Goal: Information Seeking & Learning: Learn about a topic

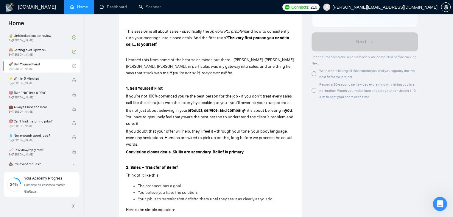
scroll to position [156, 0]
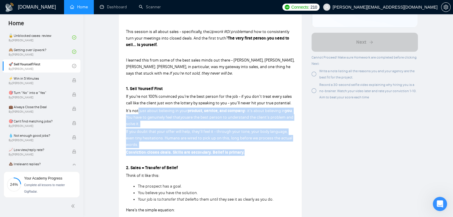
drag, startPoint x: 250, startPoint y: 152, endPoint x: 138, endPoint y: 108, distance: 121.0
click at [179, 145] on p "If you doubt that your offer will help, they’ll feel it - through your tone, yo…" at bounding box center [210, 139] width 169 height 20
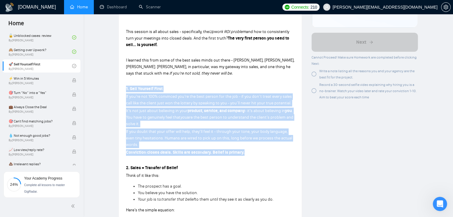
drag, startPoint x: 246, startPoint y: 152, endPoint x: 122, endPoint y: 89, distance: 139.9
click at [122, 89] on div "Lesson 9 🚀 Sell Yourself First If you’re not 100% sold on yourself and your off…" at bounding box center [210, 172] width 183 height 608
copy div "1. Sell Yourself First If you’re not 100% convinced you’re the best person for …"
click at [197, 150] on p "Conviction closes deals. Skills are secondary. Belief is primary." at bounding box center [210, 153] width 169 height 7
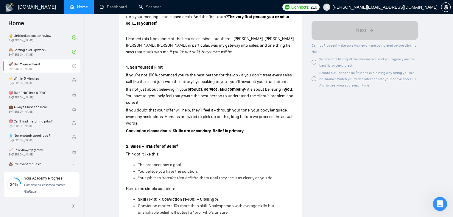
scroll to position [179, 0]
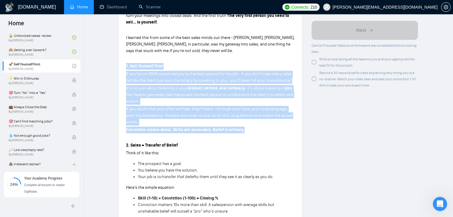
drag, startPoint x: 248, startPoint y: 131, endPoint x: 123, endPoint y: 66, distance: 140.8
click at [123, 66] on div "Lesson 9 🚀 Sell Yourself First If you’re not 100% sold on yourself and your off…" at bounding box center [210, 150] width 183 height 608
copy div "1. Sell Yourself First If you’re not 100% convinced you’re the best person for …"
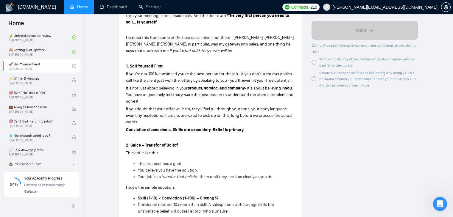
click at [210, 151] on p "Think of it like this:" at bounding box center [210, 153] width 169 height 7
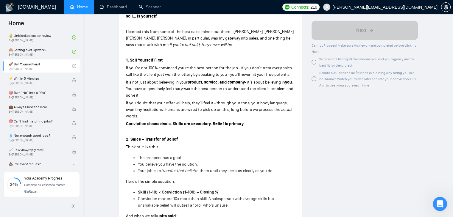
scroll to position [238, 0]
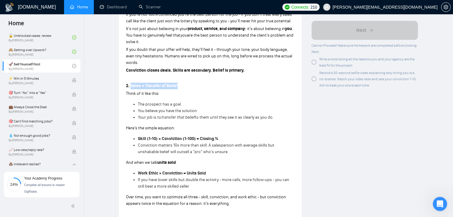
drag, startPoint x: 180, startPoint y: 87, endPoint x: 131, endPoint y: 87, distance: 48.8
click at [131, 87] on p "2. Sales = Transfer of Belief" at bounding box center [210, 86] width 169 height 7
copy strong "Sales = Transfer of Belief"
click at [136, 79] on p at bounding box center [210, 78] width 169 height 7
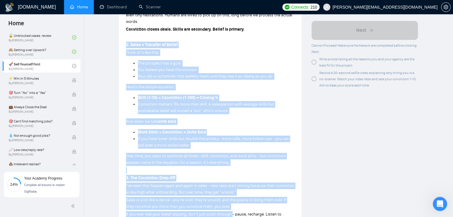
scroll to position [287, 0]
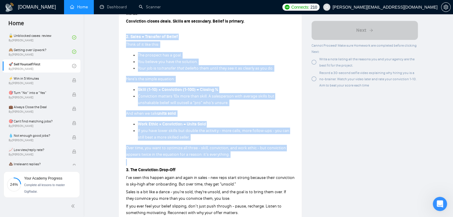
drag, startPoint x: 125, startPoint y: 86, endPoint x: 233, endPoint y: 160, distance: 130.7
click at [233, 160] on div "Lesson 9 🚀 Sell Yourself First If you’re not 100% sold on yourself and your off…" at bounding box center [210, 41] width 183 height 608
copy div "2. Sales = Transfer of Belief Think of it like this: The prospect has a goal. Y…"
click at [233, 160] on p at bounding box center [210, 162] width 169 height 7
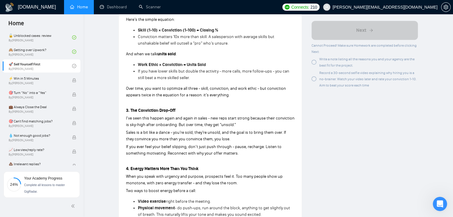
scroll to position [407, 0]
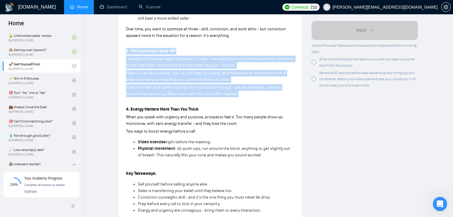
drag, startPoint x: 246, startPoint y: 95, endPoint x: 123, endPoint y: 52, distance: 130.1
copy div "3. The Conviction Drop-Off I’ve seen this happen again and again in sales - new…"
click at [138, 62] on p "I’ve seen this happen again and again in sales - new reps start strong because …" at bounding box center [210, 62] width 169 height 13
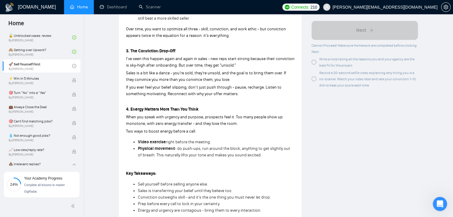
click at [143, 110] on strong "4. Energy Matters More Than You Think" at bounding box center [162, 109] width 73 height 5
click at [187, 112] on p "4. Energy Matters More Than You Think" at bounding box center [210, 109] width 169 height 7
drag, startPoint x: 200, startPoint y: 108, endPoint x: 131, endPoint y: 111, distance: 68.9
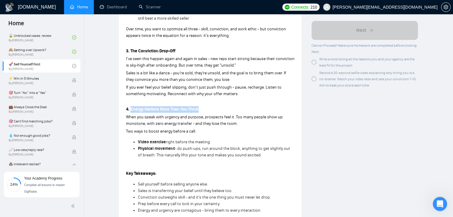
click at [131, 111] on p "4. Energy Matters More Than You Think" at bounding box center [210, 109] width 169 height 7
drag, startPoint x: 179, startPoint y: 52, endPoint x: 130, endPoint y: 51, distance: 48.9
click at [130, 51] on p "3. The Conviction Drop-Off" at bounding box center [210, 51] width 169 height 7
copy strong "The Conviction Drop-Off"
drag, startPoint x: 203, startPoint y: 108, endPoint x: 131, endPoint y: 112, distance: 71.6
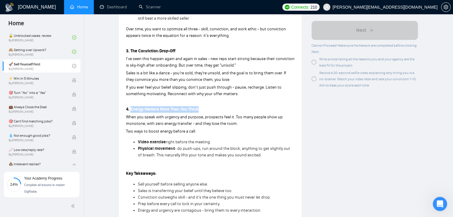
click at [131, 112] on p "4. Energy Matters More Than You Think" at bounding box center [210, 109] width 169 height 7
copy strong "Energy Matters More Than You Think"
click at [150, 116] on span "When you speak with urgency and purpose, prospects feel it. Too many people sho…" at bounding box center [204, 121] width 157 height 12
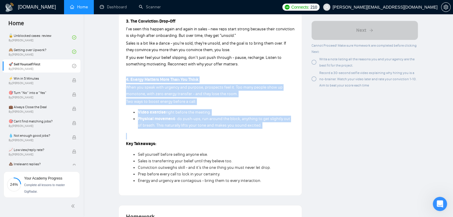
drag, startPoint x: 125, startPoint y: 80, endPoint x: 257, endPoint y: 131, distance: 142.0
copy div "4. Energy Matters More Than You Think When you speak with urgency and purpose, …"
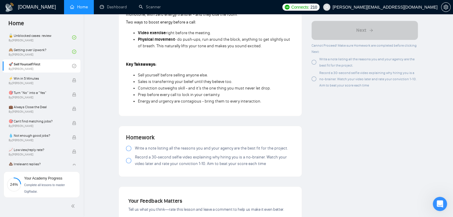
scroll to position [526, 0]
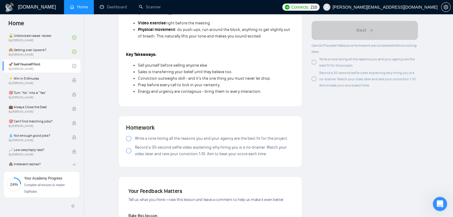
click at [127, 138] on div at bounding box center [128, 138] width 5 height 5
click at [129, 152] on div at bounding box center [128, 150] width 5 height 5
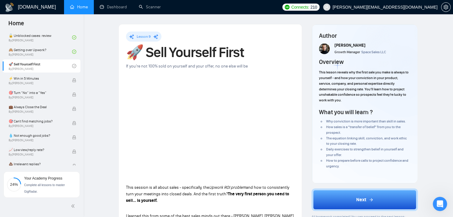
scroll to position [89, 0]
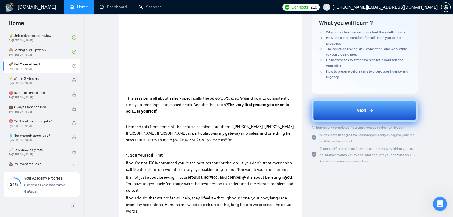
click at [337, 116] on button "Next" at bounding box center [365, 110] width 106 height 23
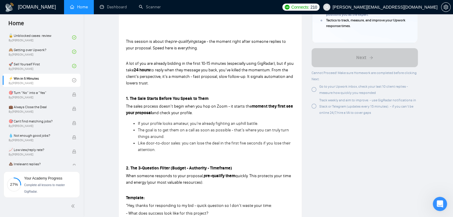
scroll to position [149, 0]
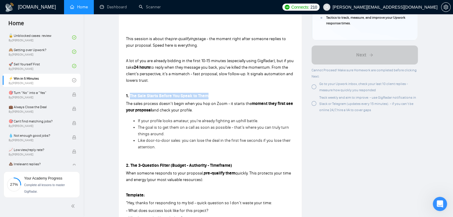
drag, startPoint x: 208, startPoint y: 97, endPoint x: 130, endPoint y: 96, distance: 78.3
click at [130, 96] on p "1. The Sale Starts Before You Speak to Them" at bounding box center [210, 96] width 169 height 7
copy strong "The Sale Starts Before You Speak to Them"
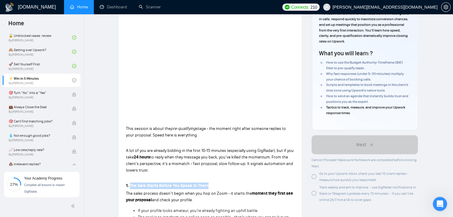
scroll to position [0, 0]
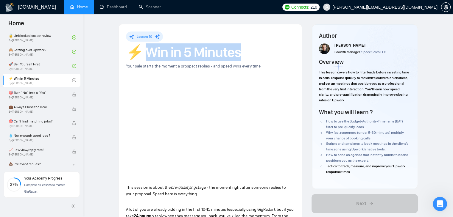
drag, startPoint x: 147, startPoint y: 50, endPoint x: 241, endPoint y: 53, distance: 94.4
click at [241, 53] on h1 "⚡ Win in 5 Minutes" at bounding box center [210, 52] width 169 height 13
copy h1 "Win in 5 Minutes"
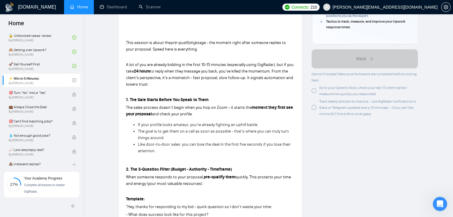
scroll to position [149, 0]
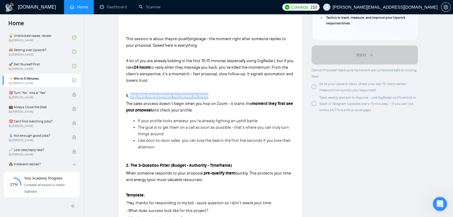
drag, startPoint x: 210, startPoint y: 95, endPoint x: 130, endPoint y: 96, distance: 79.2
click at [130, 96] on p "1. The Sale Starts Before You Speak to Them" at bounding box center [210, 96] width 169 height 7
click at [147, 101] on p "The sales process doesn’t begin when you hop on Zoom - it starts the moment the…" at bounding box center [210, 107] width 169 height 13
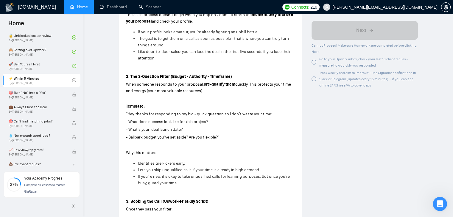
scroll to position [238, 0]
drag, startPoint x: 130, startPoint y: 76, endPoint x: 234, endPoint y: 75, distance: 104.2
click at [234, 75] on p "2. The 3-Question Filter (Budget - Authority - Timeframe)" at bounding box center [210, 76] width 169 height 7
click at [200, 82] on span "When someone responds to your proposal," at bounding box center [165, 84] width 78 height 5
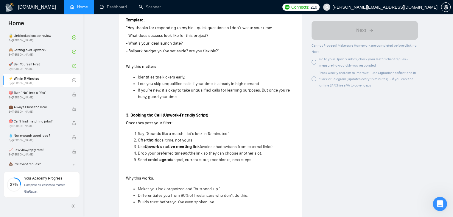
scroll to position [328, 0]
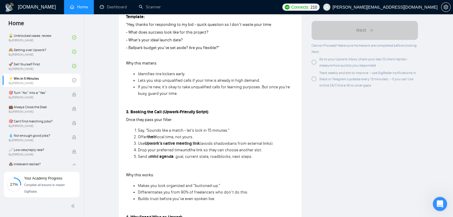
click at [150, 110] on strong "3. Booking the Call (Upwork-Friendly Script)" at bounding box center [167, 112] width 82 height 5
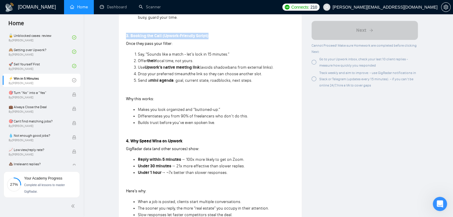
scroll to position [417, 0]
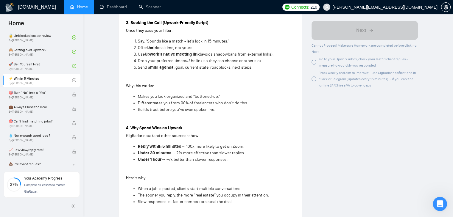
click at [164, 130] on strong "4. Why Speed Wins on Upwork" at bounding box center [154, 128] width 57 height 5
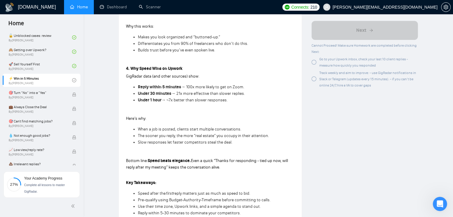
click at [200, 128] on span "When a job is posted, clients start multiple conversations." at bounding box center [189, 129] width 103 height 5
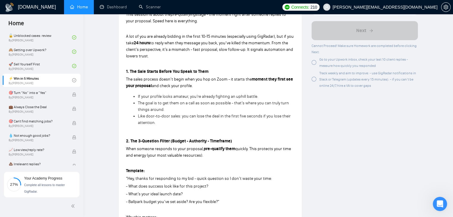
scroll to position [179, 0]
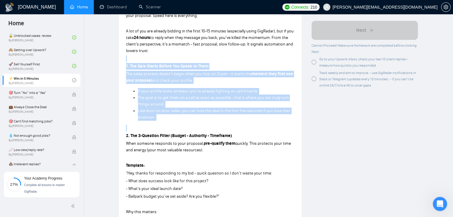
drag, startPoint x: 127, startPoint y: 62, endPoint x: 194, endPoint y: 122, distance: 90.1
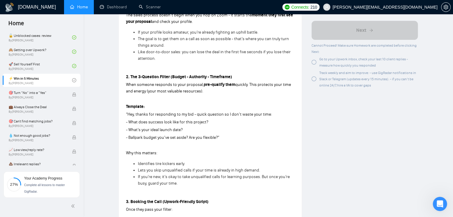
scroll to position [268, 0]
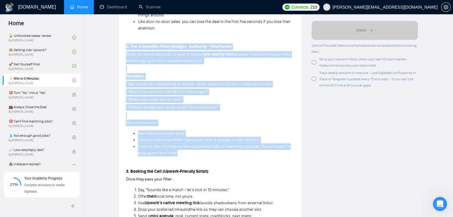
drag, startPoint x: 125, startPoint y: 44, endPoint x: 187, endPoint y: 154, distance: 126.3
click at [187, 154] on div "Lesson 10 ⚡ Win in 5 Minutes Your sale starts the moment a prospect replies - a…" at bounding box center [210, 99] width 183 height 687
click at [187, 154] on li "If you’re new, it’s okay to take unqualified calls for learning purposes. But o…" at bounding box center [216, 150] width 157 height 13
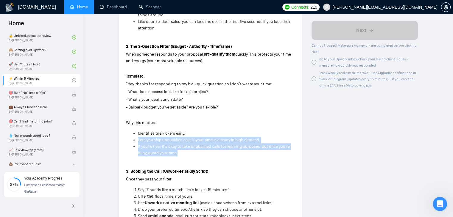
drag, startPoint x: 179, startPoint y: 153, endPoint x: 138, endPoint y: 140, distance: 42.5
click at [138, 140] on ul "Identifies tire kickers early. Lets you skip unqualified calls if your time is …" at bounding box center [210, 143] width 169 height 26
click at [138, 140] on span "Lets you skip unqualified calls if your time is already in high demand." at bounding box center [199, 140] width 122 height 5
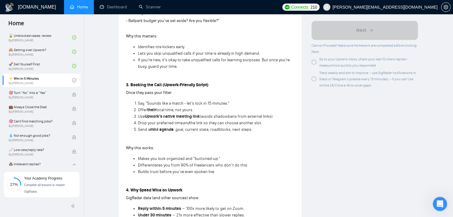
scroll to position [357, 0]
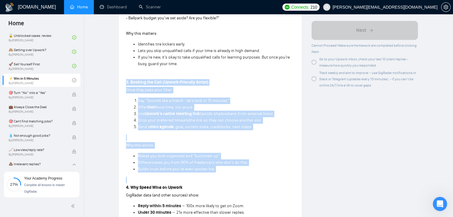
drag, startPoint x: 125, startPoint y: 81, endPoint x: 216, endPoint y: 173, distance: 129.3
click at [216, 173] on div "Lesson 10 ⚡ Win in 5 Minutes Your sale starts the moment a prospect replies - a…" at bounding box center [210, 10] width 183 height 687
click at [216, 173] on div "This session is about the pre-qualifying stage - the moment right after someone…" at bounding box center [210, 86] width 169 height 521
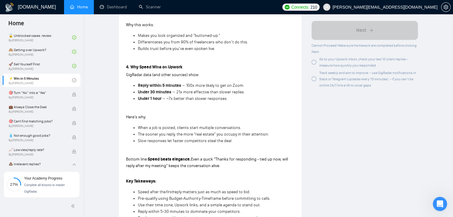
scroll to position [447, 0]
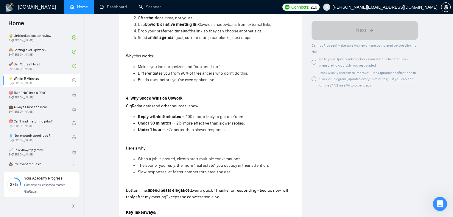
drag, startPoint x: 123, startPoint y: 96, endPoint x: 228, endPoint y: 198, distance: 145.8
click at [228, 198] on p "Bottom line: Speed beats elegance. Even a quick “Thanks for responding - tied u…" at bounding box center [210, 194] width 169 height 13
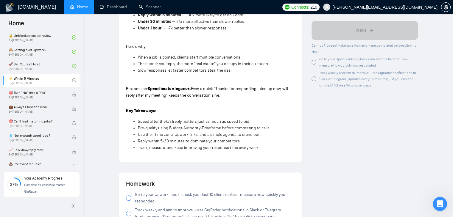
scroll to position [596, 0]
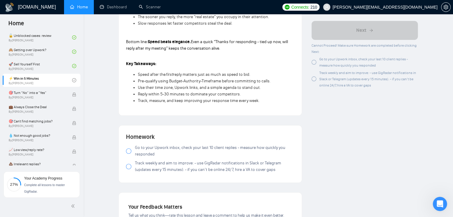
click at [126, 154] on span at bounding box center [128, 151] width 5 height 5
click at [128, 167] on div at bounding box center [128, 166] width 5 height 5
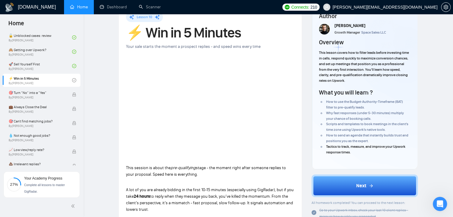
scroll to position [30, 0]
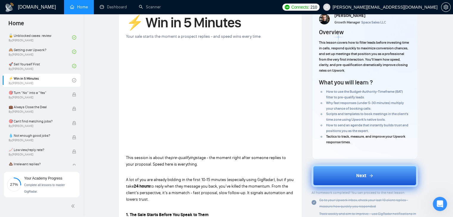
click at [331, 177] on button "Next" at bounding box center [365, 176] width 106 height 23
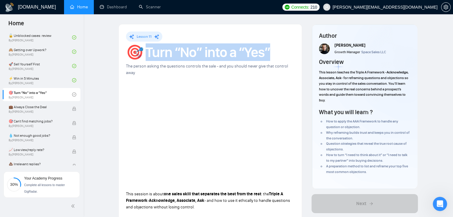
drag, startPoint x: 271, startPoint y: 52, endPoint x: 147, endPoint y: 52, distance: 124.2
click at [147, 52] on h1 "🎯 Turn “No” into a “Yes”" at bounding box center [210, 52] width 169 height 13
click at [186, 57] on h1 "🎯 Turn “No” into a “Yes”" at bounding box center [210, 52] width 169 height 13
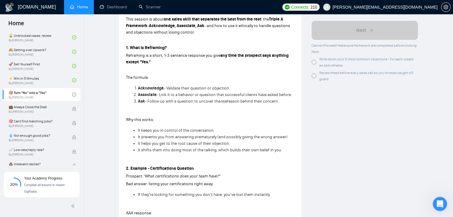
scroll to position [179, 0]
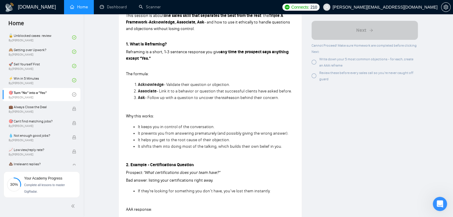
click at [151, 44] on strong "1. What Is Reframing?" at bounding box center [146, 44] width 41 height 5
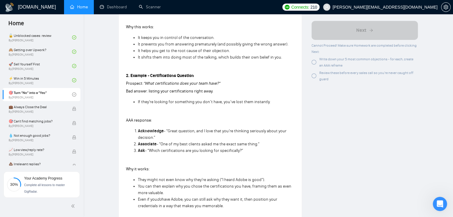
scroll to position [208, 0]
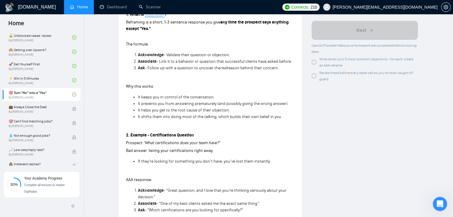
drag, startPoint x: 283, startPoint y: 67, endPoint x: 135, endPoint y: 56, distance: 148.8
click at [135, 56] on ol "Acknowledge - Validate their question or objection. Associate - Link it to a be…" at bounding box center [210, 62] width 169 height 20
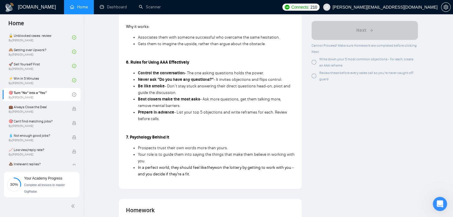
scroll to position [745, 0]
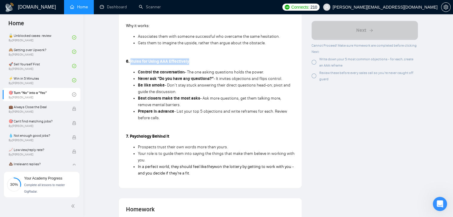
drag, startPoint x: 182, startPoint y: 43, endPoint x: 131, endPoint y: 43, distance: 51.2
click at [131, 58] on p "6. Rules for Using AAA Effectively" at bounding box center [210, 61] width 169 height 7
drag, startPoint x: 173, startPoint y: 98, endPoint x: 136, endPoint y: 55, distance: 56.8
click at [136, 69] on ul "Control the conversation - The one asking questions holds the power. Never ask …" at bounding box center [210, 95] width 169 height 52
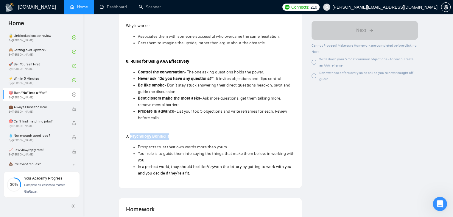
drag, startPoint x: 170, startPoint y: 116, endPoint x: 130, endPoint y: 117, distance: 40.5
click at [130, 133] on p "7. Psychology Behind It" at bounding box center [210, 136] width 169 height 7
click at [168, 145] on span "Prospects trust their own words more than yours." at bounding box center [183, 147] width 90 height 5
drag, startPoint x: 136, startPoint y: 128, endPoint x: 197, endPoint y: 156, distance: 66.2
click at [197, 156] on ul "Prospects trust their own words more than yours. Your role is to guide them int…" at bounding box center [210, 160] width 169 height 33
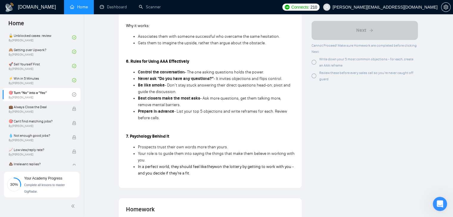
click at [170, 151] on span "Your role is to guide them into saying the things that make them believe in wor…" at bounding box center [216, 157] width 157 height 12
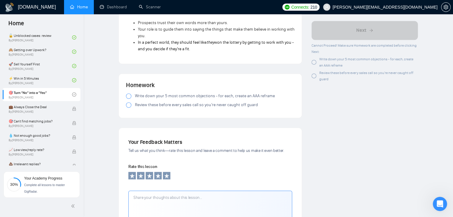
scroll to position [834, 0]
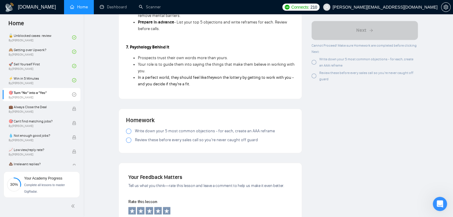
click at [128, 129] on div at bounding box center [128, 131] width 5 height 5
click at [127, 138] on div at bounding box center [128, 140] width 5 height 5
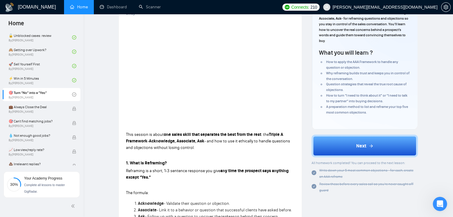
scroll to position [89, 0]
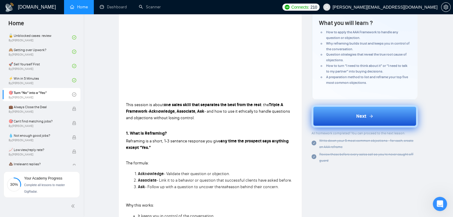
click at [322, 116] on button "Next" at bounding box center [365, 116] width 106 height 23
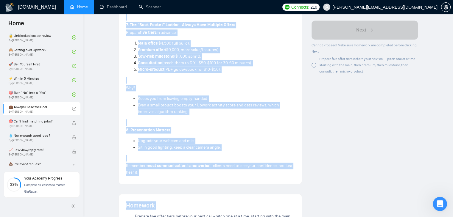
scroll to position [568, 0]
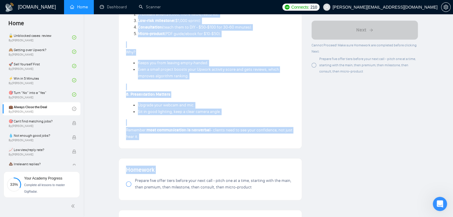
drag, startPoint x: 125, startPoint y: 67, endPoint x: 163, endPoint y: 134, distance: 76.8
click at [163, 134] on p "Remember: most communication is nonverbal - clients need to see your confidence…" at bounding box center [210, 133] width 169 height 13
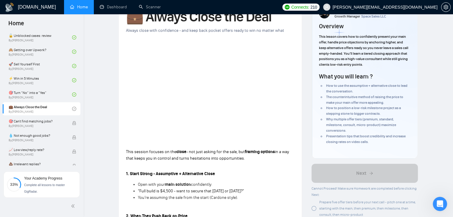
scroll to position [2, 0]
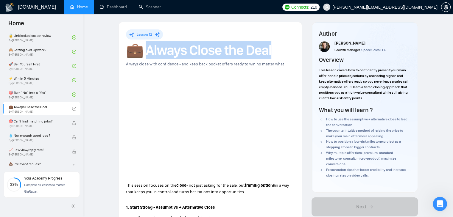
drag, startPoint x: 274, startPoint y: 53, endPoint x: 148, endPoint y: 54, distance: 126.3
click at [148, 54] on h1 "💼 Always Close the Deal" at bounding box center [210, 50] width 169 height 13
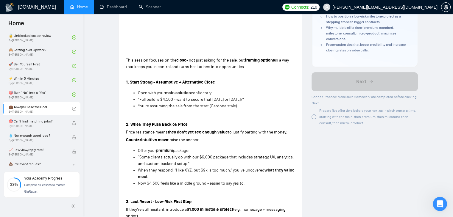
scroll to position [121, 0]
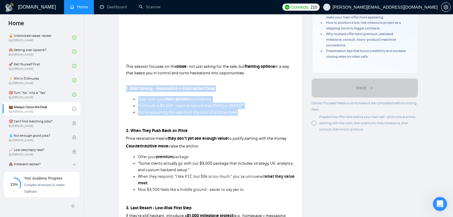
drag, startPoint x: 244, startPoint y: 113, endPoint x: 124, endPoint y: 88, distance: 121.8
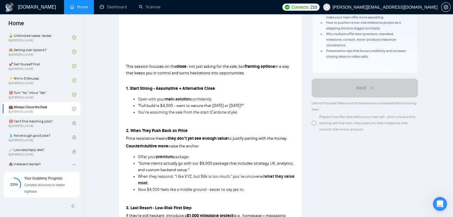
click at [168, 89] on strong "1. Start Strong - Assumptive + Alternative Close" at bounding box center [170, 88] width 89 height 5
click at [208, 89] on strong "1. Start Strong - Assumptive + Alternative Close" at bounding box center [170, 88] width 89 height 5
drag, startPoint x: 216, startPoint y: 89, endPoint x: 130, endPoint y: 90, distance: 85.2
click at [130, 90] on p "1. Start Strong - Assumptive + Alternative Close" at bounding box center [210, 88] width 169 height 7
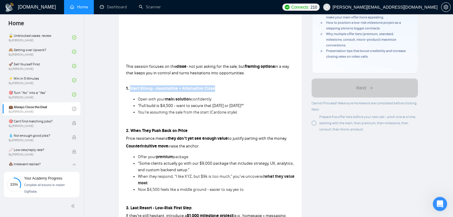
click at [146, 91] on p "1. Start Strong - Assumptive + Alternative Close" at bounding box center [210, 88] width 169 height 7
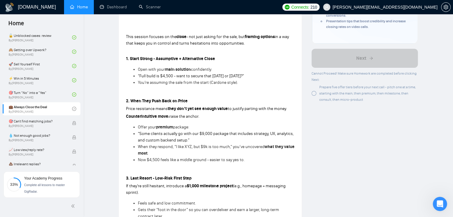
click at [150, 100] on strong "2. When They Push Back on Price" at bounding box center [157, 101] width 62 height 5
drag, startPoint x: 191, startPoint y: 102, endPoint x: 130, endPoint y: 100, distance: 60.8
click at [130, 100] on p "2. When They Push Back on Price" at bounding box center [210, 101] width 169 height 7
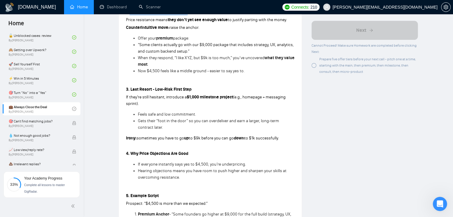
scroll to position [240, 0]
drag, startPoint x: 193, startPoint y: 89, endPoint x: 130, endPoint y: 90, distance: 62.9
click at [130, 90] on p "3. Last Resort - Low-Risk First Step" at bounding box center [210, 89] width 169 height 7
click at [141, 90] on strong "3. Last Resort - Low-Risk First Step" at bounding box center [159, 89] width 66 height 5
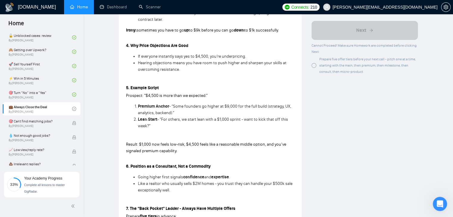
scroll to position [359, 0]
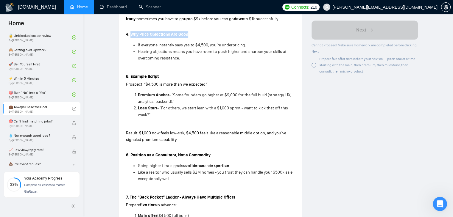
drag, startPoint x: 193, startPoint y: 34, endPoint x: 130, endPoint y: 36, distance: 62.9
click at [130, 36] on p "4. Why Price Objections Are Good" at bounding box center [210, 34] width 169 height 7
drag, startPoint x: 162, startPoint y: 76, endPoint x: 131, endPoint y: 74, distance: 31.3
click at [131, 74] on p "5. Example Script" at bounding box center [210, 77] width 169 height 7
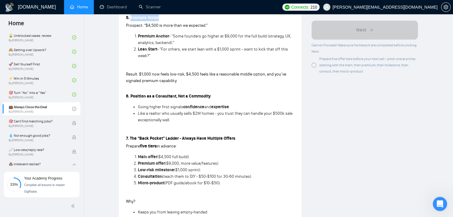
scroll to position [419, 0]
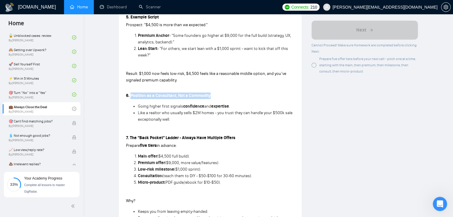
drag, startPoint x: 216, startPoint y: 97, endPoint x: 131, endPoint y: 98, distance: 84.9
click at [131, 98] on p "6. Position as a Consultant, Not a Commodity" at bounding box center [210, 96] width 169 height 7
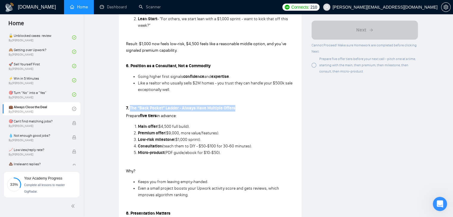
drag, startPoint x: 242, startPoint y: 106, endPoint x: 130, endPoint y: 110, distance: 112.0
click at [130, 110] on p "7. The “Back Pocket” Ladder - Always Have Multiple Offers" at bounding box center [210, 108] width 169 height 7
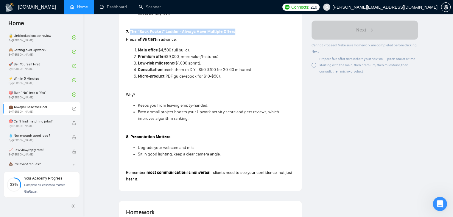
scroll to position [538, 0]
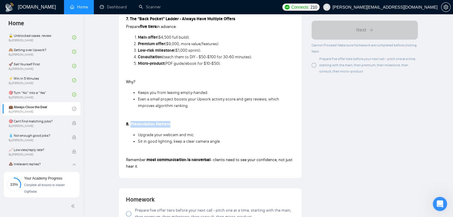
drag, startPoint x: 175, startPoint y: 123, endPoint x: 131, endPoint y: 124, distance: 44.4
click at [131, 124] on p "8. Presentation Matters" at bounding box center [210, 124] width 169 height 7
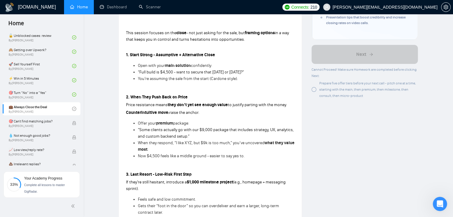
scroll to position [151, 0]
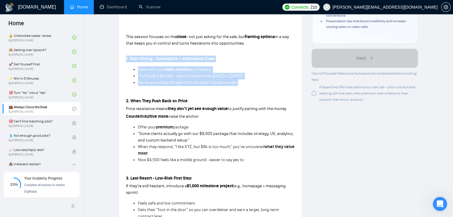
drag, startPoint x: 244, startPoint y: 86, endPoint x: 125, endPoint y: 61, distance: 121.7
click at [125, 61] on div "Lesson 12 💼 Always Close the Deal Always close with confidence - and keep back …" at bounding box center [210, 219] width 183 height 692
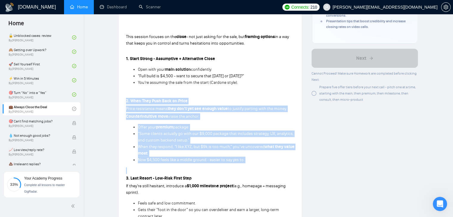
drag, startPoint x: 124, startPoint y: 100, endPoint x: 248, endPoint y: 164, distance: 139.2
click at [248, 164] on div "Lesson 12 💼 Always Close the Deal Always close with confidence - and keep back …" at bounding box center [210, 219] width 183 height 692
click at [165, 109] on span "Price resistance means" at bounding box center [147, 108] width 42 height 5
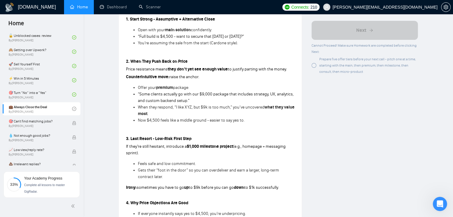
scroll to position [270, 0]
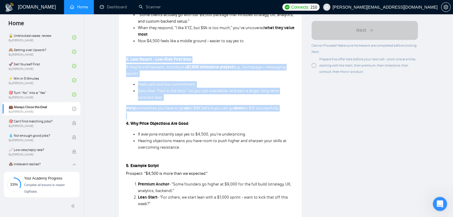
drag, startPoint x: 124, startPoint y: 59, endPoint x: 290, endPoint y: 113, distance: 174.2
click at [290, 113] on div "Lesson 12 💼 Always Close the Deal Always close with confidence - and keep back …" at bounding box center [210, 100] width 183 height 692
click at [290, 113] on p at bounding box center [210, 116] width 169 height 7
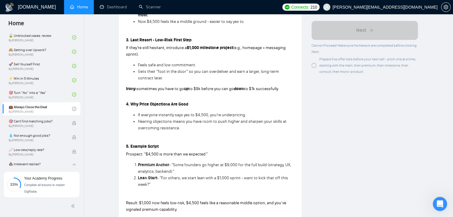
scroll to position [300, 0]
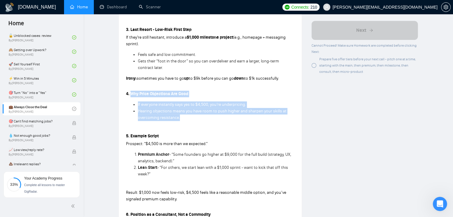
drag, startPoint x: 189, startPoint y: 120, endPoint x: 130, endPoint y: 93, distance: 65.4
click at [130, 93] on div "This session focuses on the close - not just asking for the sale, but framing o…" at bounding box center [210, 147] width 169 height 526
click at [154, 118] on span "Hearing objections means you have room to push higher and sharpen your skills a…" at bounding box center [212, 115] width 149 height 12
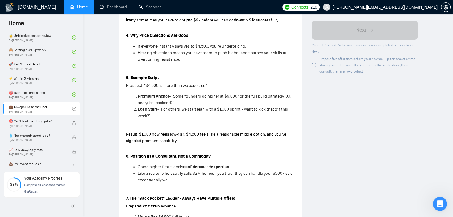
scroll to position [359, 0]
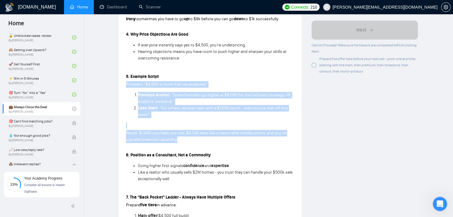
drag, startPoint x: 188, startPoint y: 142, endPoint x: 125, endPoint y: 81, distance: 88.2
click at [125, 83] on div "Lesson 12 💼 Always Close the Deal Always close with confidence - and keep back …" at bounding box center [210, 11] width 183 height 692
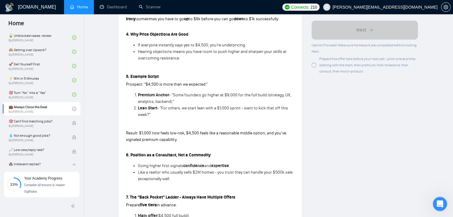
click at [127, 75] on strong "5. Example Script" at bounding box center [142, 76] width 33 height 5
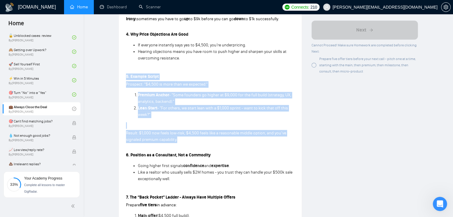
drag, startPoint x: 125, startPoint y: 75, endPoint x: 183, endPoint y: 142, distance: 88.7
click at [183, 142] on div "Lesson 12 💼 Always Close the Deal Always close with confidence - and keep back …" at bounding box center [210, 11] width 183 height 692
click at [183, 142] on p "Result: $1,000 now feels low-risk, $4,500 feels like a reasonable middle option…" at bounding box center [210, 136] width 169 height 13
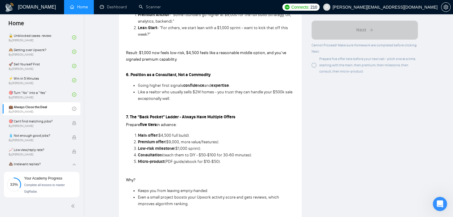
scroll to position [449, 0]
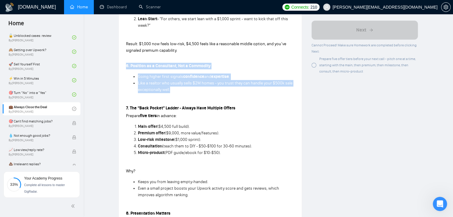
drag, startPoint x: 125, startPoint y: 63, endPoint x: 180, endPoint y: 89, distance: 59.8
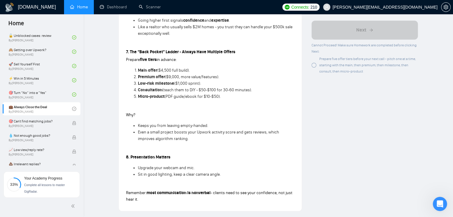
scroll to position [508, 0]
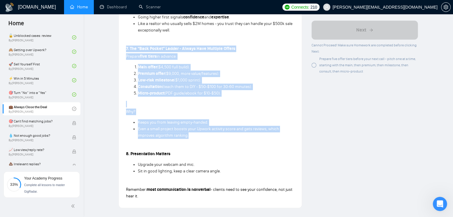
drag, startPoint x: 125, startPoint y: 48, endPoint x: 199, endPoint y: 135, distance: 113.5
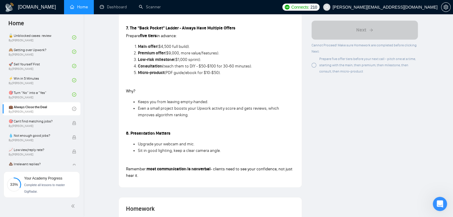
scroll to position [538, 0]
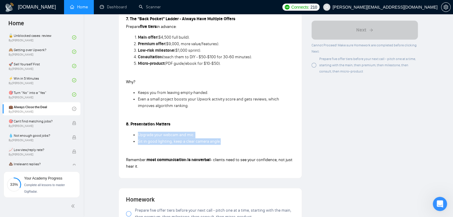
drag, startPoint x: 227, startPoint y: 141, endPoint x: 139, endPoint y: 133, distance: 88.5
click at [139, 133] on ul "Upgrade your webcam and mic. Sit in good lighting, keep a clear camera angle." at bounding box center [210, 138] width 169 height 13
click at [162, 133] on span "Upgrade your webcam and mic." at bounding box center [166, 135] width 57 height 5
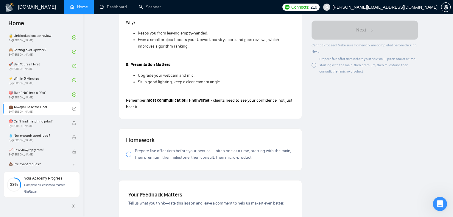
click at [128, 156] on div at bounding box center [128, 154] width 5 height 5
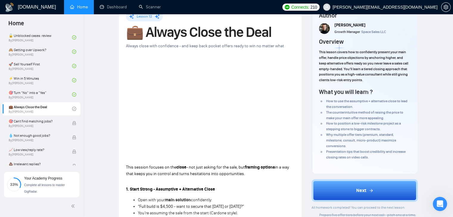
scroll to position [30, 0]
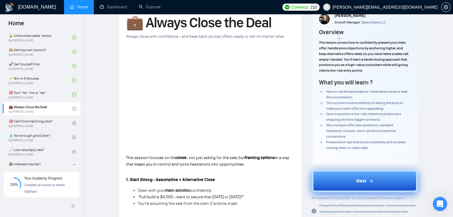
click at [342, 180] on button "Next" at bounding box center [365, 181] width 106 height 23
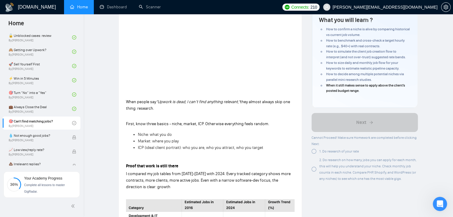
scroll to position [89, 0]
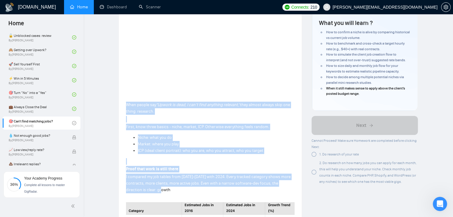
drag, startPoint x: 124, startPoint y: 102, endPoint x: 161, endPoint y: 190, distance: 95.5
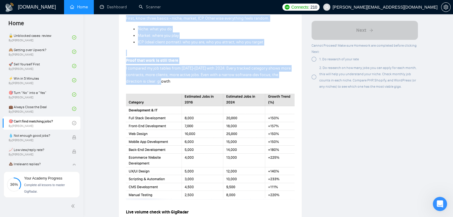
scroll to position [208, 0]
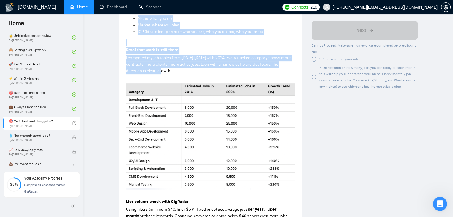
click at [163, 72] on p "I compared my job tables from [DATE]-[DATE] with 2024. Every tracked category s…" at bounding box center [210, 65] width 169 height 20
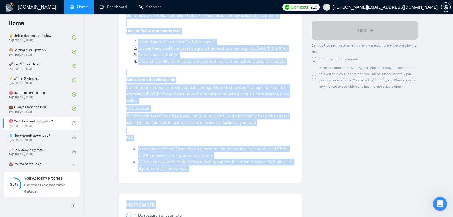
scroll to position [468, 0]
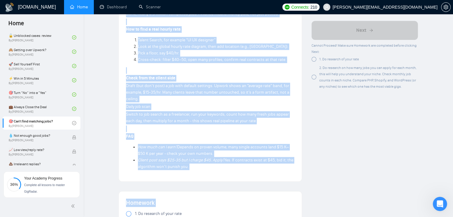
drag, startPoint x: 124, startPoint y: 82, endPoint x: 193, endPoint y: 168, distance: 109.5
click at [193, 168] on li "Client post says $25-35 but I charge $45. Apply? Yes. If contracts exist at $45…" at bounding box center [216, 163] width 157 height 13
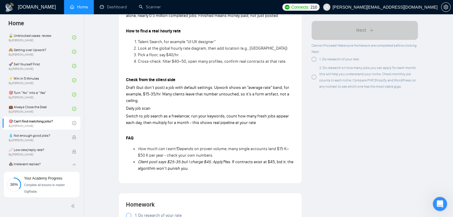
scroll to position [477, 0]
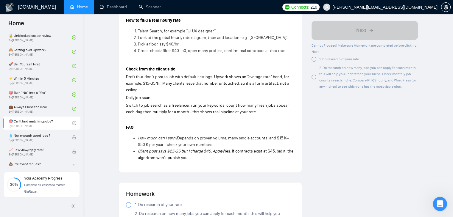
click at [201, 160] on li "Client post says $25-35 but I charge $45. Apply? Yes. If contracts exist at $45…" at bounding box center [216, 154] width 157 height 13
click at [193, 159] on li "Client post says $25-35 but I charge $45. Apply? Yes. If contracts exist at $45…" at bounding box center [216, 154] width 157 height 13
click at [191, 158] on li "Client post says $25-35 but I charge $45. Apply? Yes. If contracts exist at $45…" at bounding box center [216, 154] width 157 height 13
drag, startPoint x: 191, startPoint y: 157, endPoint x: 126, endPoint y: 37, distance: 136.5
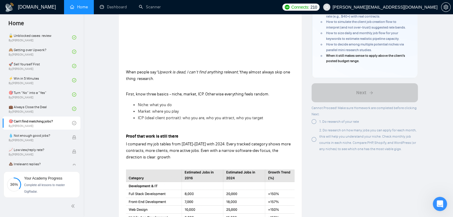
scroll to position [119, 0]
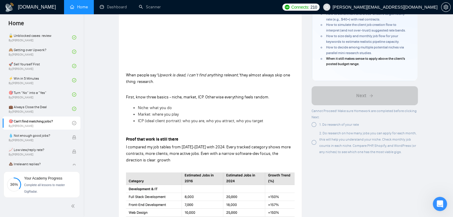
click at [128, 76] on span "When people say" at bounding box center [141, 75] width 30 height 5
click at [126, 74] on span "When people say" at bounding box center [141, 75] width 30 height 5
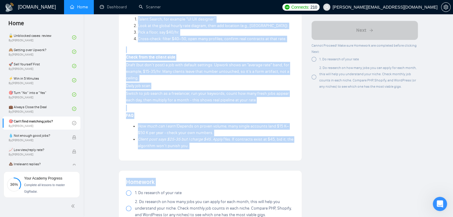
scroll to position [502, 0]
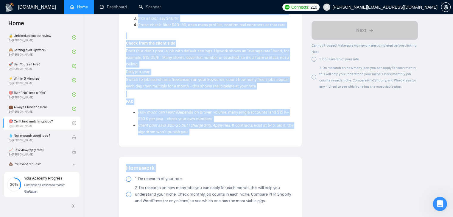
drag, startPoint x: 124, startPoint y: 73, endPoint x: 189, endPoint y: 133, distance: 88.5
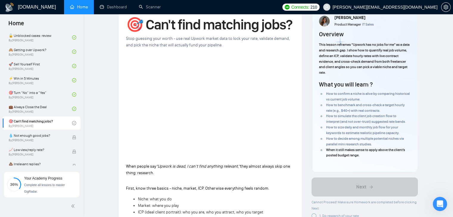
scroll to position [0, 0]
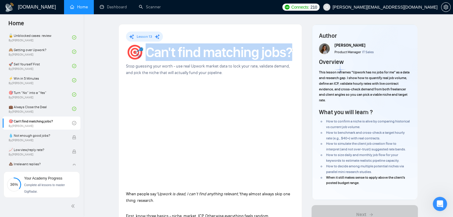
drag, startPoint x: 300, startPoint y: 52, endPoint x: 150, endPoint y: 54, distance: 149.8
click at [169, 58] on h1 "🎯 Can't find matching jobs?" at bounding box center [210, 52] width 169 height 13
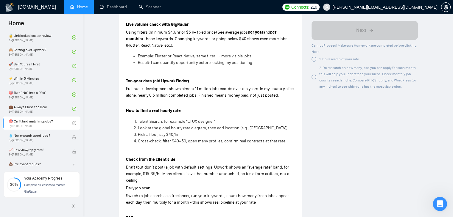
scroll to position [387, 0]
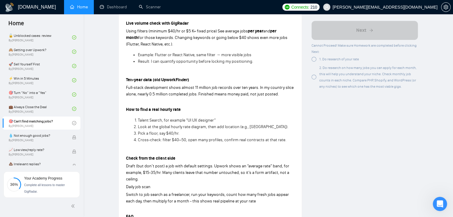
click at [111, 90] on div "Lesson 13 🎯 Can't find matching jobs? Stop guessing your worth - use real Upwor…" at bounding box center [268, 70] width 351 height 867
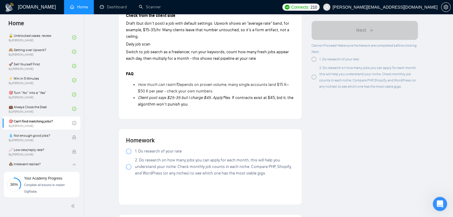
scroll to position [536, 0]
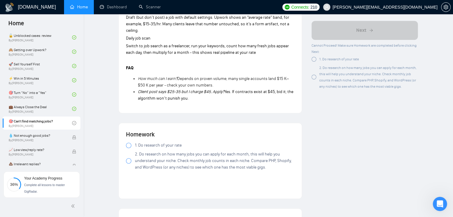
click at [129, 145] on div at bounding box center [128, 145] width 5 height 5
click at [129, 160] on div at bounding box center [128, 160] width 5 height 5
click at [129, 161] on div at bounding box center [128, 160] width 5 height 5
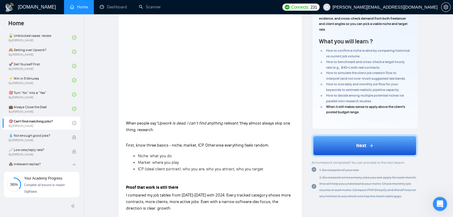
scroll to position [89, 0]
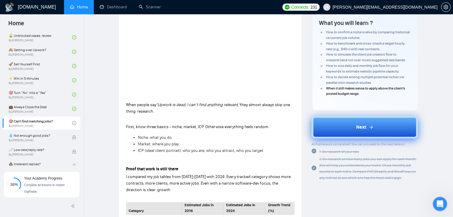
click at [328, 122] on button "Next" at bounding box center [365, 127] width 106 height 23
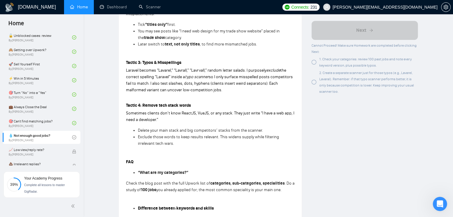
scroll to position [299, 0]
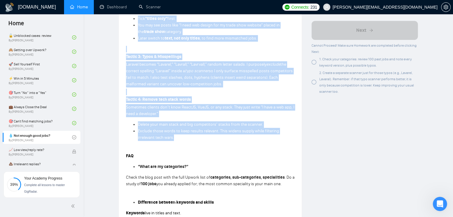
drag, startPoint x: 126, startPoint y: 44, endPoint x: 203, endPoint y: 138, distance: 120.6
click at [203, 138] on div "People ask how to make a “wider” search catch jobs other freelancers miss. Many…" at bounding box center [210, 62] width 169 height 342
click at [203, 138] on li "Exclude those words to keep results relevant. This widens supply while filterin…" at bounding box center [216, 134] width 157 height 13
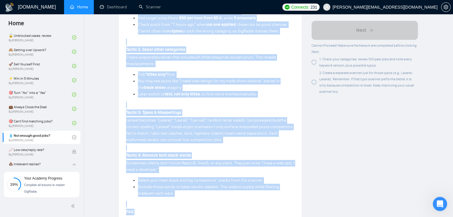
scroll to position [320, 0]
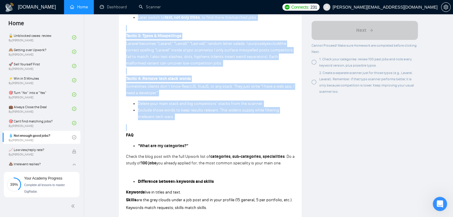
drag, startPoint x: 125, startPoint y: 42, endPoint x: 203, endPoint y: 122, distance: 111.4
click at [203, 122] on div "People ask how to make a “wider” search catch jobs other freelancers miss. Many…" at bounding box center [210, 41] width 169 height 342
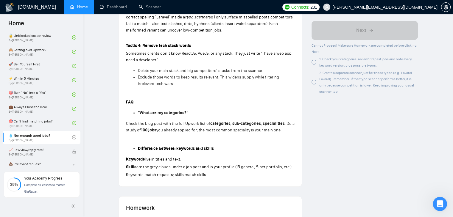
scroll to position [417, 0]
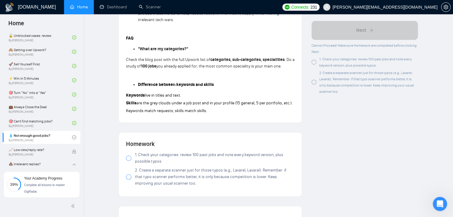
click at [127, 158] on div at bounding box center [128, 158] width 5 height 5
click at [128, 179] on div at bounding box center [128, 177] width 5 height 5
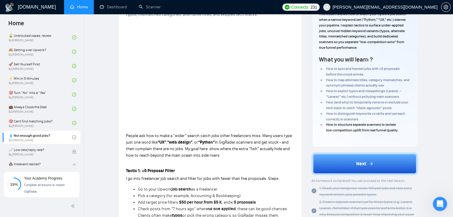
scroll to position [60, 0]
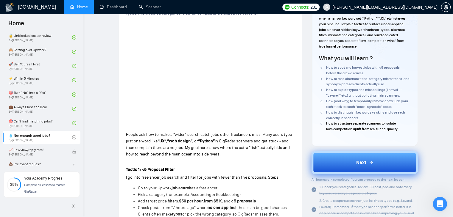
click at [350, 165] on button "Next" at bounding box center [365, 163] width 106 height 23
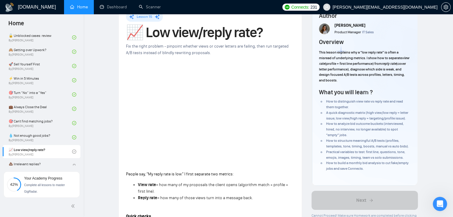
scroll to position [30, 0]
